Goal: Task Accomplishment & Management: Manage account settings

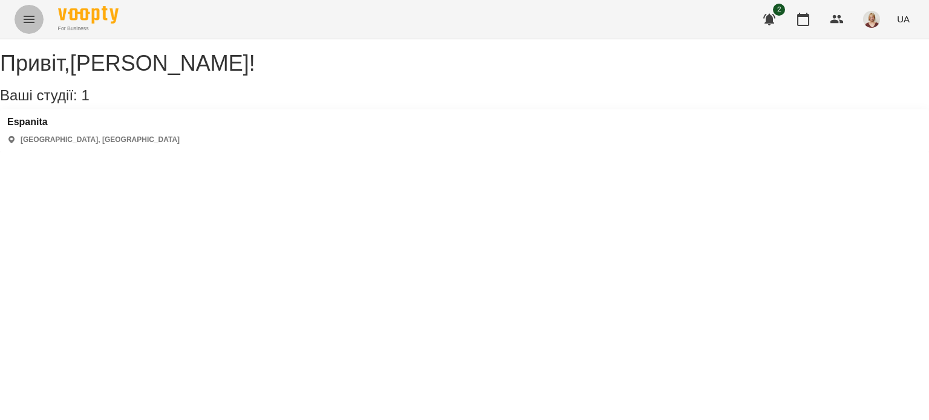
click at [27, 21] on icon "Menu" at bounding box center [29, 19] width 15 height 15
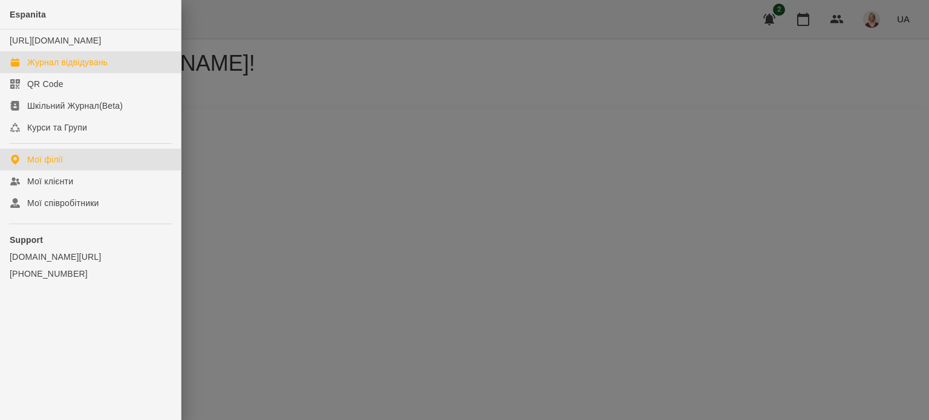
click at [44, 68] on div "Журнал відвідувань" at bounding box center [67, 62] width 80 height 12
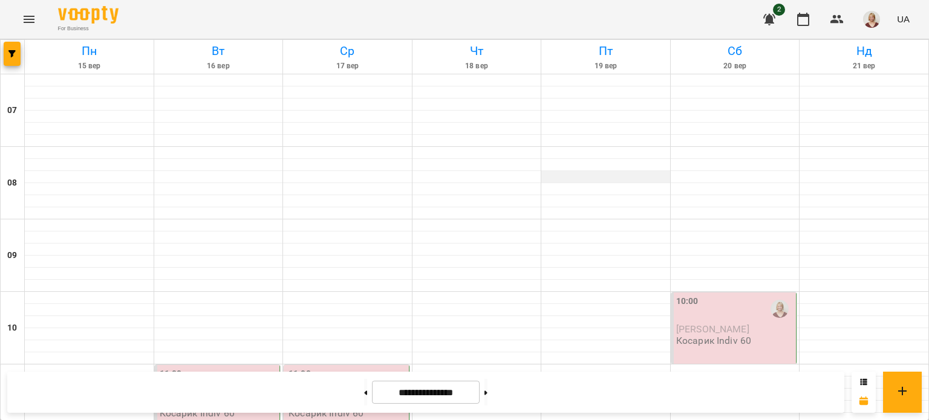
scroll to position [265, 0]
click at [215, 368] on div "11:00" at bounding box center [219, 382] width 118 height 28
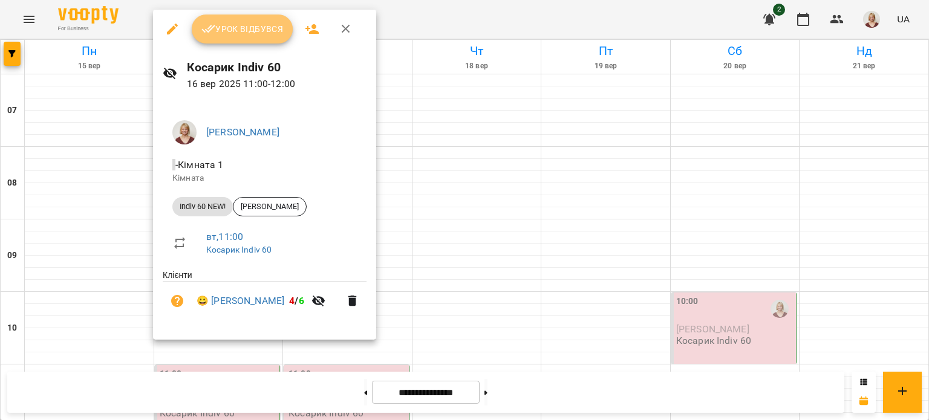
click at [268, 31] on span "Урок відбувся" at bounding box center [242, 29] width 82 height 15
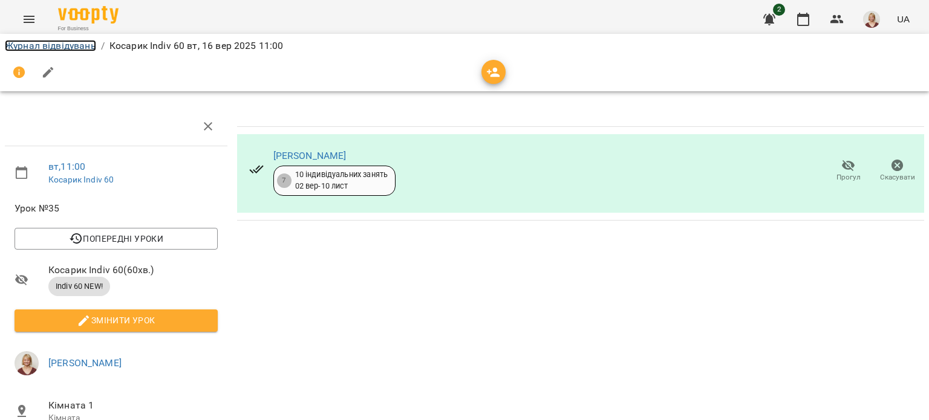
click at [62, 48] on link "Журнал відвідувань" at bounding box center [50, 45] width 91 height 11
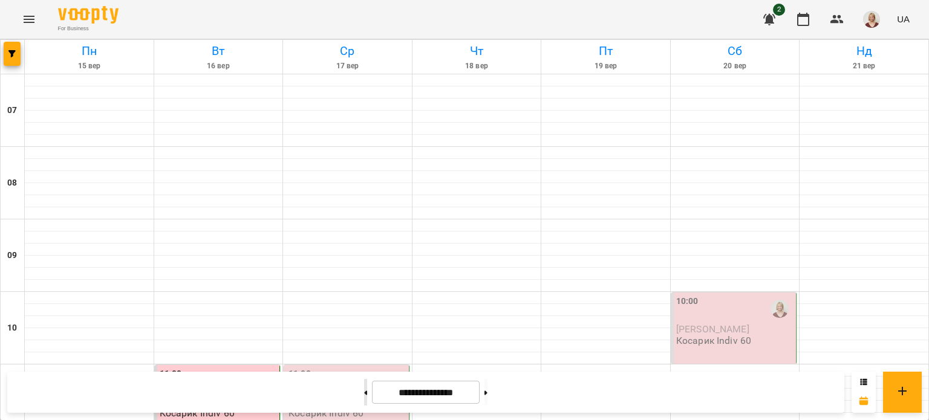
click at [364, 385] on button at bounding box center [365, 392] width 3 height 27
type input "**********"
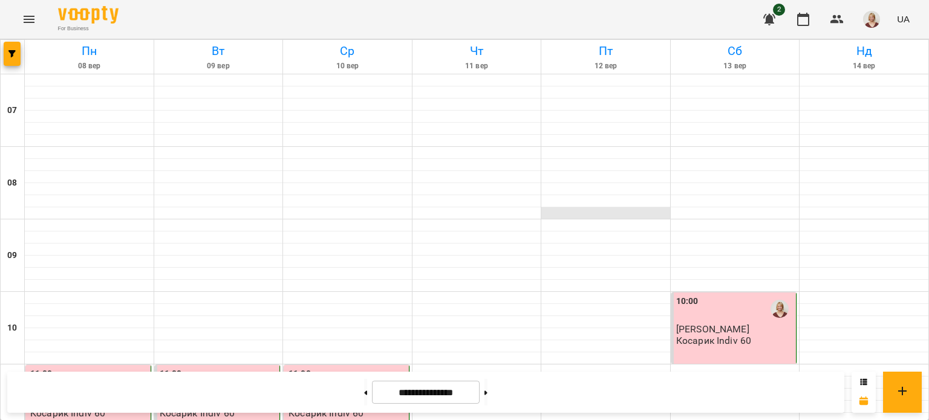
scroll to position [12, 0]
